Goal: Task Accomplishment & Management: Use online tool/utility

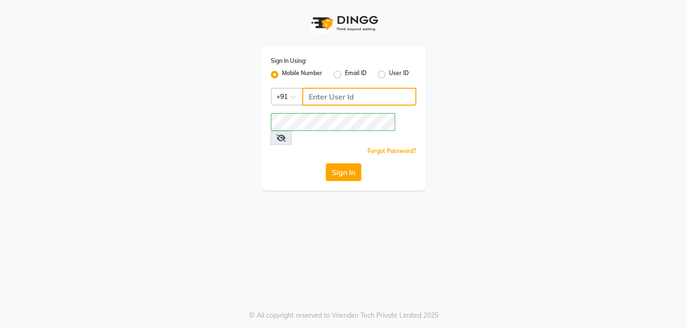
type input "8436749786"
click at [436, 135] on div "Sign In Using: Mobile Number Email ID User ID Country Code × [PHONE_NUMBER] Rem…" at bounding box center [343, 95] width 535 height 190
click at [348, 163] on button "Sign In" at bounding box center [344, 172] width 36 height 18
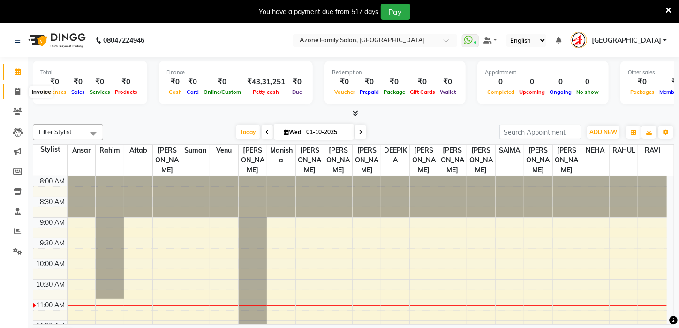
click at [19, 91] on icon at bounding box center [17, 91] width 5 height 7
select select "4296"
select select "service"
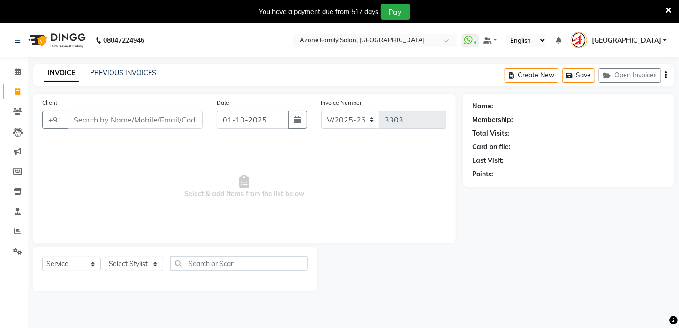
click at [99, 119] on input "Client" at bounding box center [135, 120] width 135 height 18
type input "7584705415"
click at [191, 121] on span "Add Client" at bounding box center [178, 119] width 37 height 9
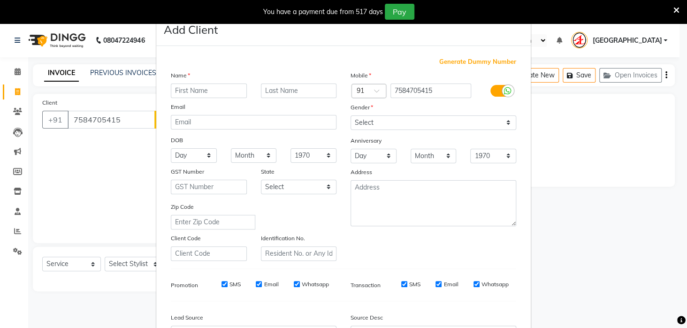
click at [204, 89] on input "text" at bounding box center [209, 90] width 76 height 15
type input "a"
type input "A"
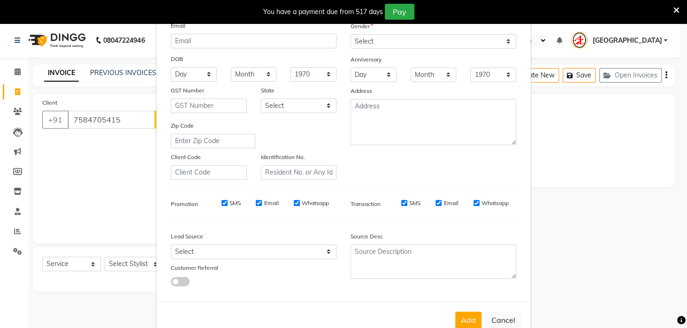
scroll to position [105, 0]
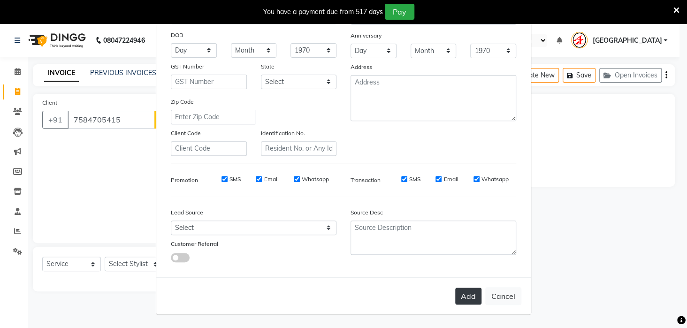
click at [467, 295] on button "Add" at bounding box center [468, 296] width 26 height 17
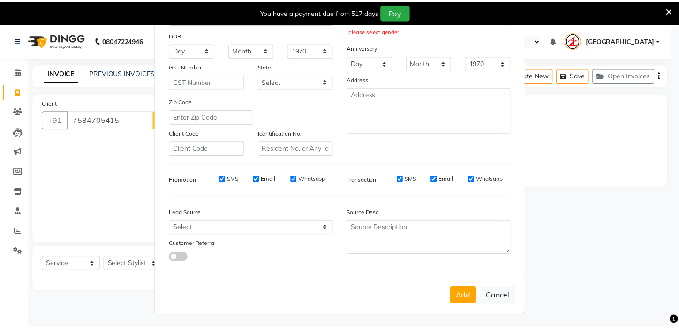
scroll to position [76, 0]
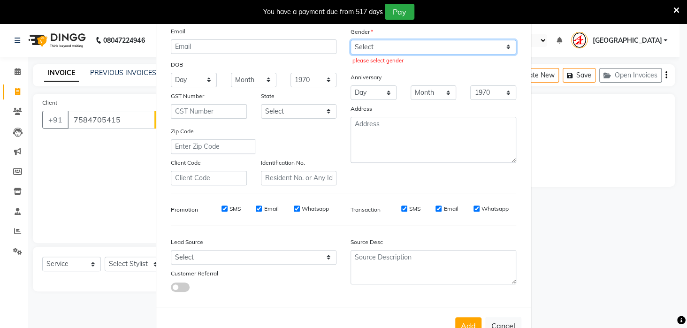
click at [394, 48] on select "Select [DEMOGRAPHIC_DATA] [DEMOGRAPHIC_DATA] Other Prefer Not To Say" at bounding box center [433, 47] width 166 height 15
select select "[DEMOGRAPHIC_DATA]"
click at [350, 40] on select "Select [DEMOGRAPHIC_DATA] [DEMOGRAPHIC_DATA] Other Prefer Not To Say" at bounding box center [433, 47] width 166 height 15
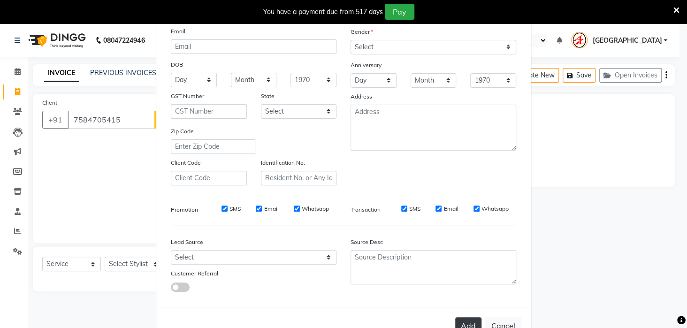
click at [465, 320] on button "Add" at bounding box center [468, 325] width 26 height 17
select select
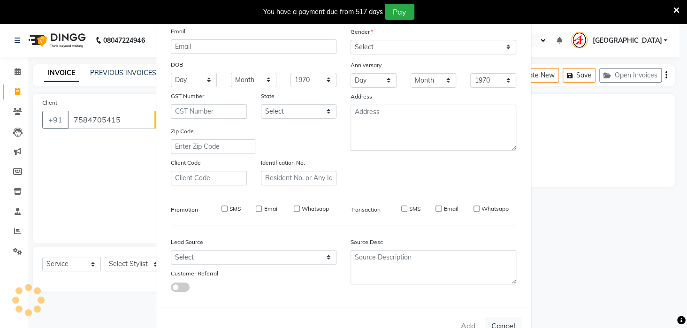
select select
checkbox input "false"
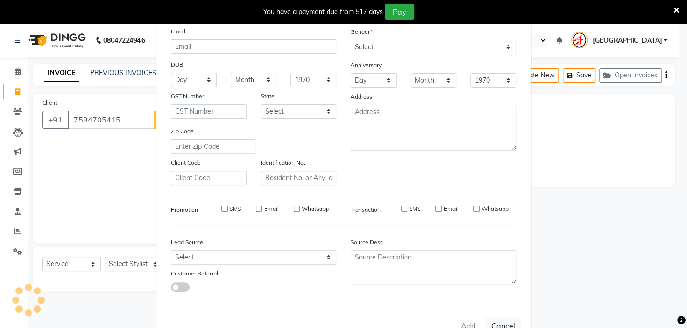
checkbox input "false"
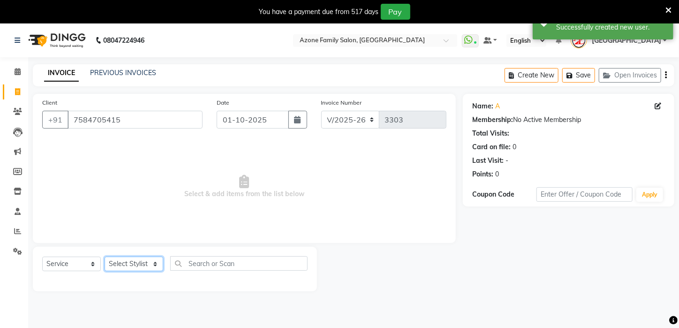
click at [123, 263] on select "Select Stylist [PERSON_NAME] [PERSON_NAME] DEEPIKA [PERSON_NAME] [PERSON_NAME] …" at bounding box center [134, 264] width 59 height 15
select select "28699"
click at [105, 257] on select "Select Stylist [PERSON_NAME] [PERSON_NAME] DEEPIKA [PERSON_NAME] [PERSON_NAME] …" at bounding box center [134, 264] width 59 height 15
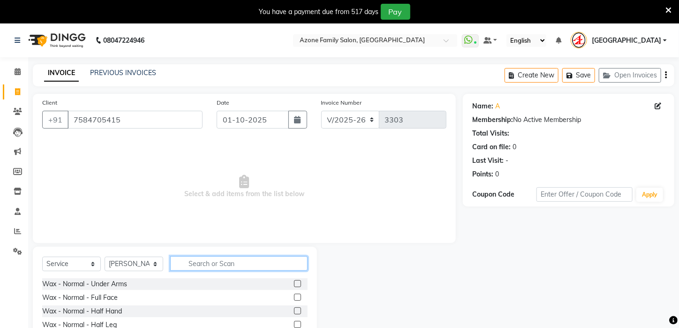
click at [210, 262] on input "text" at bounding box center [238, 263] width 137 height 15
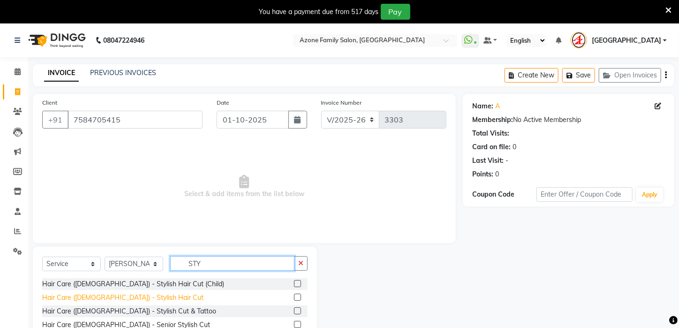
type input "STY"
click at [131, 296] on div "Hair Care ([DEMOGRAPHIC_DATA]) - Stylish Hair Cut" at bounding box center [122, 298] width 161 height 10
checkbox input "false"
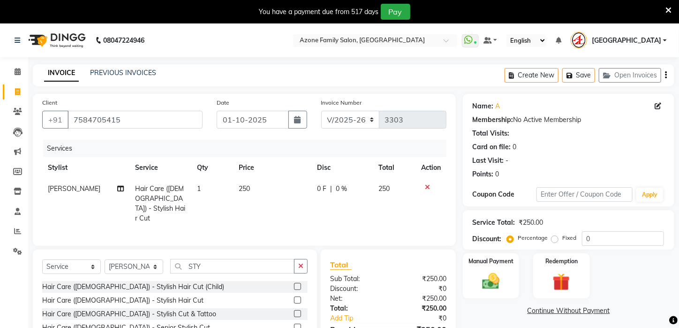
scroll to position [71, 0]
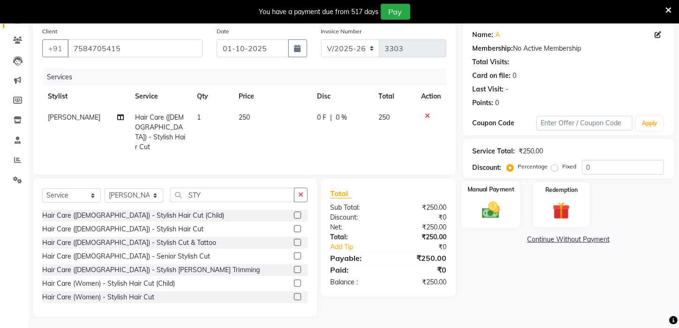
click at [496, 219] on img at bounding box center [492, 210] width 30 height 21
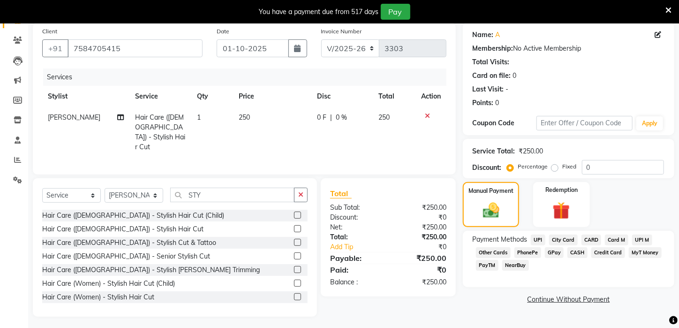
click at [576, 258] on span "CASH" at bounding box center [578, 252] width 20 height 11
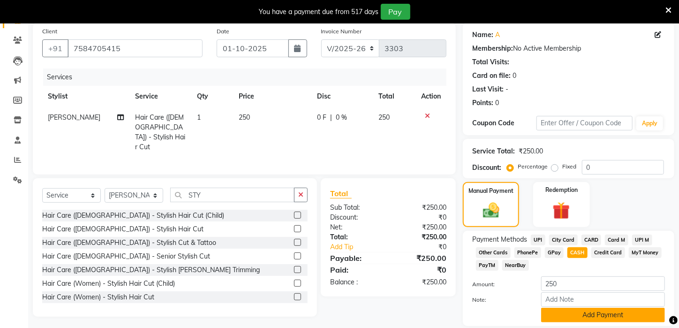
click at [585, 322] on button "Add Payment" at bounding box center [603, 315] width 124 height 15
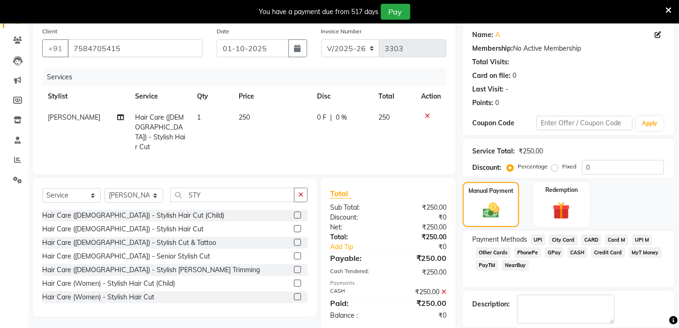
scroll to position [127, 0]
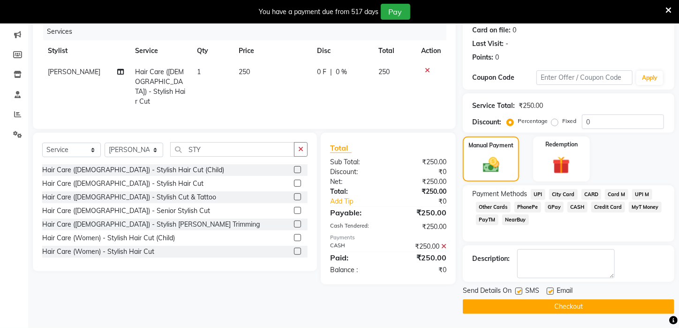
click at [562, 300] on button "Checkout" at bounding box center [569, 306] width 212 height 15
